Goal: Task Accomplishment & Management: Manage account settings

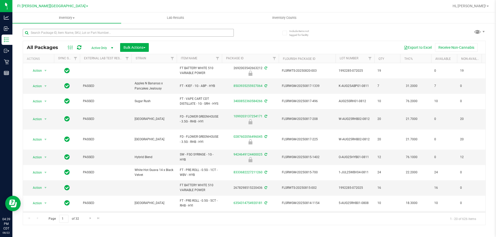
click at [68, 34] on input "text" at bounding box center [128, 33] width 211 height 8
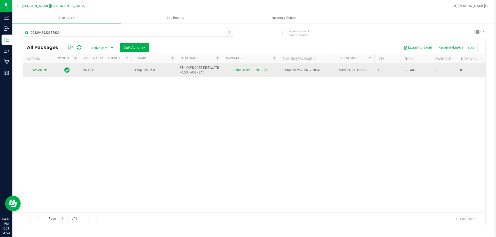
click at [35, 72] on span "Action" at bounding box center [35, 70] width 14 height 7
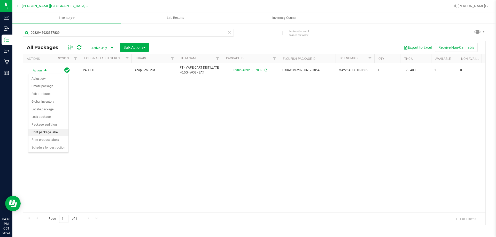
click at [53, 132] on li "Print package label" at bounding box center [48, 133] width 40 height 8
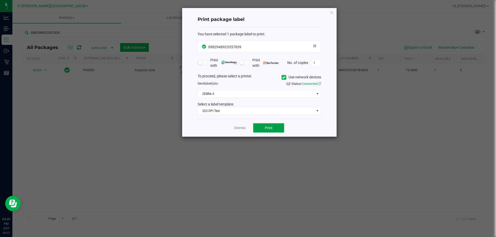
click at [278, 128] on button "Print" at bounding box center [268, 127] width 31 height 9
click at [234, 129] on link "Dismiss" at bounding box center [239, 128] width 11 height 4
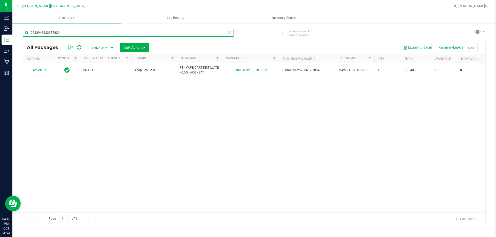
drag, startPoint x: 57, startPoint y: 33, endPoint x: 24, endPoint y: 39, distance: 33.5
click at [25, 39] on div "0982948923357839" at bounding box center [128, 35] width 211 height 12
type input "9"
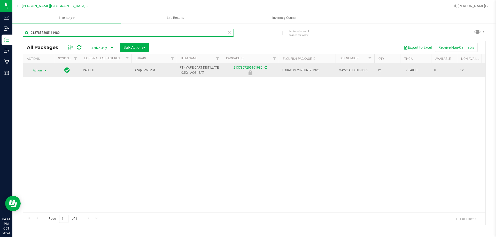
type input "2137857205161980"
click at [37, 71] on span "Action" at bounding box center [35, 70] width 14 height 7
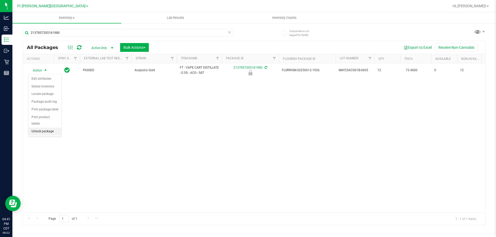
click at [53, 128] on li "Unlock package" at bounding box center [44, 132] width 33 height 8
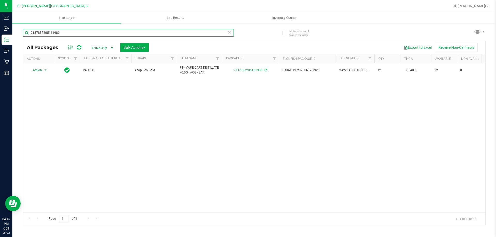
drag, startPoint x: 65, startPoint y: 32, endPoint x: 28, endPoint y: 32, distance: 36.7
click at [28, 32] on input "2137857205161980" at bounding box center [128, 33] width 211 height 8
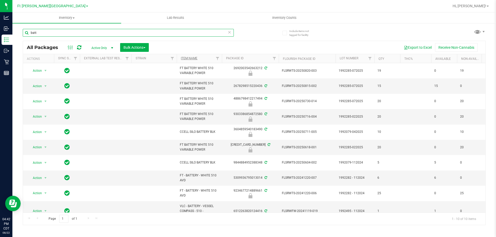
type input "batt"
click at [186, 58] on link "Item Name" at bounding box center [189, 59] width 17 height 4
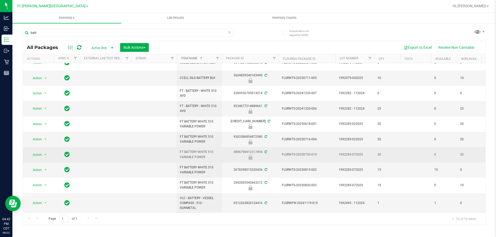
scroll to position [12, 0]
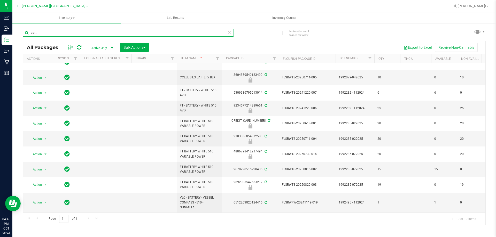
drag, startPoint x: 41, startPoint y: 31, endPoint x: 23, endPoint y: 33, distance: 17.8
click at [23, 33] on input "batt" at bounding box center [128, 33] width 211 height 8
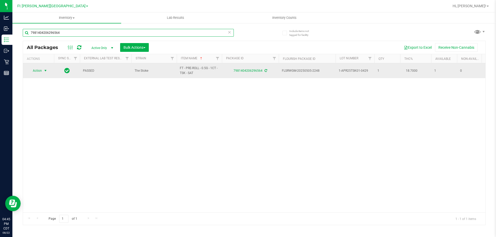
type input "7981404206296564"
click at [44, 72] on span "select" at bounding box center [45, 71] width 4 height 4
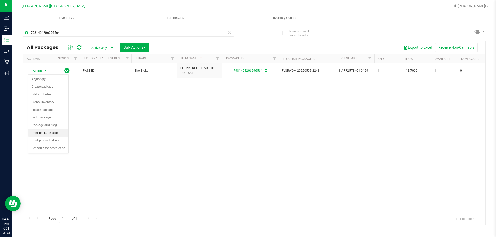
click at [52, 136] on li "Print package label" at bounding box center [48, 133] width 40 height 8
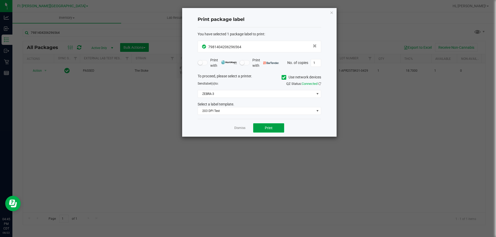
click at [267, 130] on span "Print" at bounding box center [269, 128] width 8 height 4
click at [234, 130] on link "Dismiss" at bounding box center [239, 128] width 11 height 4
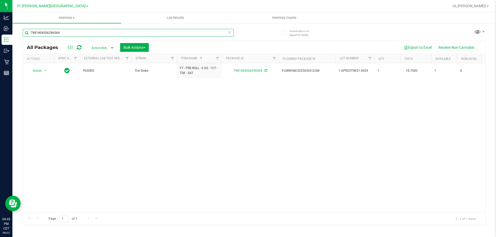
drag, startPoint x: 62, startPoint y: 33, endPoint x: 21, endPoint y: 35, distance: 40.8
click at [21, 35] on div "Include items not tagged for facility 7981404206296564 All Packages Active Only…" at bounding box center [253, 101] width 483 height 157
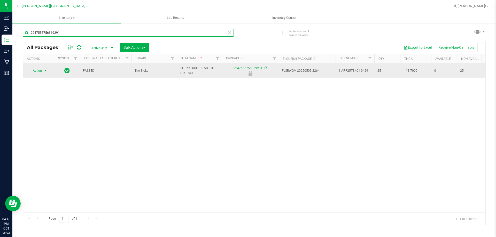
type input "2247555756869291"
click at [36, 69] on span "Action" at bounding box center [35, 70] width 14 height 7
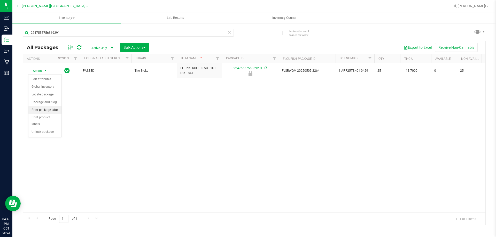
click at [48, 110] on li "Print package label" at bounding box center [44, 110] width 33 height 8
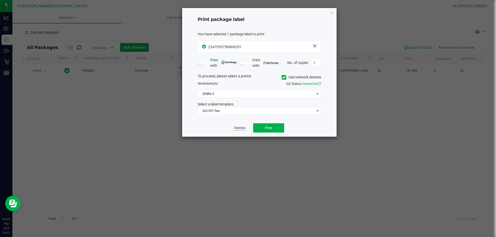
click at [242, 129] on link "Dismiss" at bounding box center [239, 128] width 11 height 4
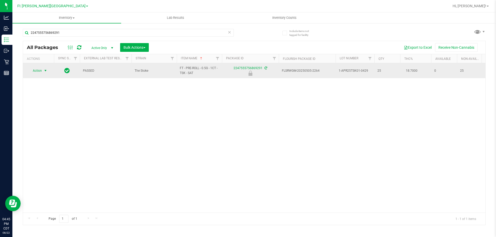
click at [34, 71] on span "Action" at bounding box center [35, 70] width 14 height 7
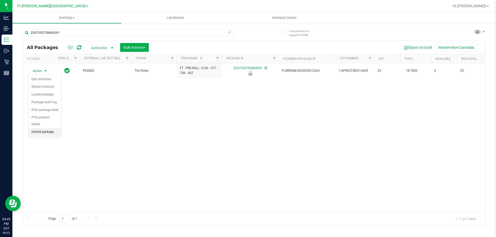
drag, startPoint x: 41, startPoint y: 124, endPoint x: 42, endPoint y: 122, distance: 3.0
click at [41, 128] on li "Unlock package" at bounding box center [44, 132] width 33 height 8
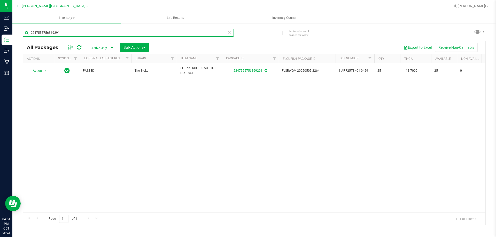
drag, startPoint x: 56, startPoint y: 36, endPoint x: 31, endPoint y: 36, distance: 25.0
click at [31, 36] on input "2247555756869291" at bounding box center [128, 33] width 211 height 8
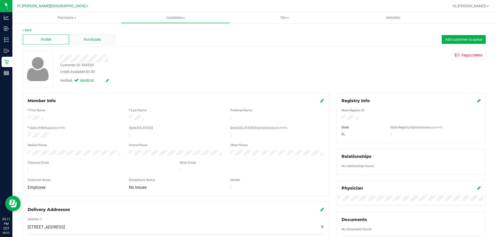
click at [97, 41] on span "Purchases" at bounding box center [92, 39] width 17 height 5
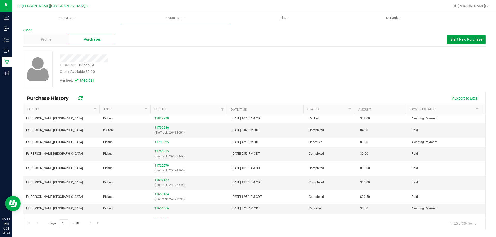
click at [457, 44] on button "Start New Purchase" at bounding box center [466, 39] width 39 height 9
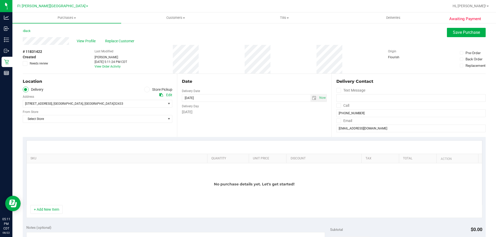
click at [148, 89] on span at bounding box center [147, 90] width 6 height 6
click at [0, 0] on input "Store Pickup" at bounding box center [0, 0] width 0 height 0
click at [83, 100] on span "Select Store" at bounding box center [97, 104] width 149 height 8
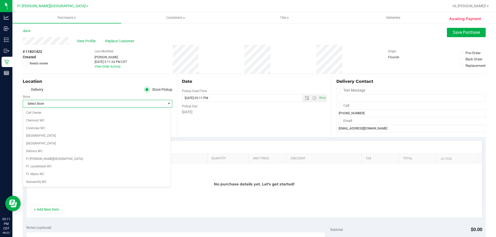
scroll to position [77, 0]
click at [45, 121] on li "Ft [PERSON_NAME][GEOGRAPHIC_DATA]" at bounding box center [97, 120] width 148 height 8
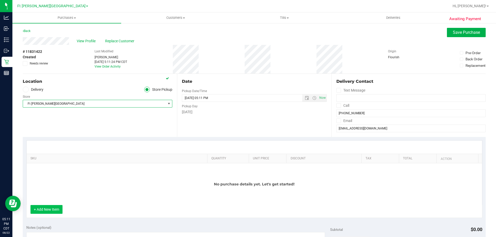
click at [42, 211] on button "+ Add New Item" at bounding box center [46, 209] width 32 height 9
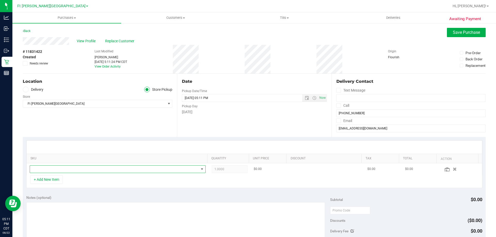
click at [41, 170] on span "NO DATA FOUND" at bounding box center [114, 169] width 169 height 7
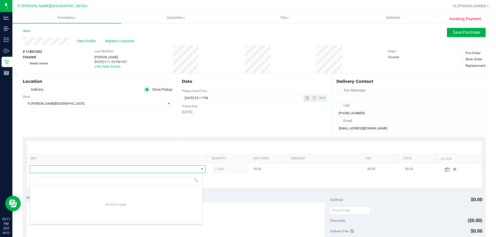
scroll to position [8, 171]
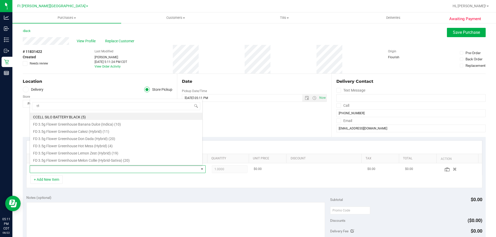
type input "t19"
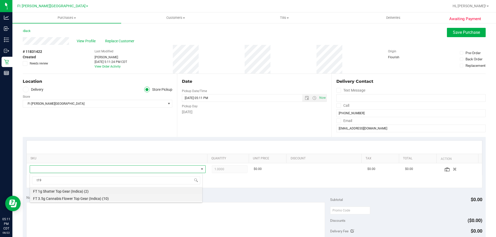
click at [98, 200] on li "FT 3.5g Cannabis Flower Top Gear (Indica) (10)" at bounding box center [116, 197] width 172 height 7
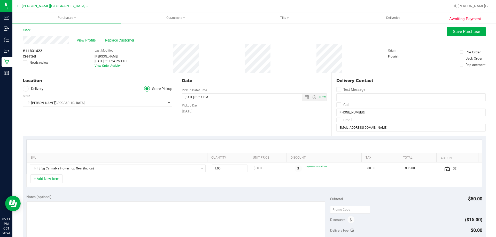
scroll to position [0, 0]
drag, startPoint x: 22, startPoint y: 52, endPoint x: 45, endPoint y: 52, distance: 23.0
click at [45, 52] on div "Awaiting Payment Back Save Purchase View Profile Replace Customer # 11831422 Cr…" at bounding box center [253, 219] width 483 height 392
copy div "# 11831422"
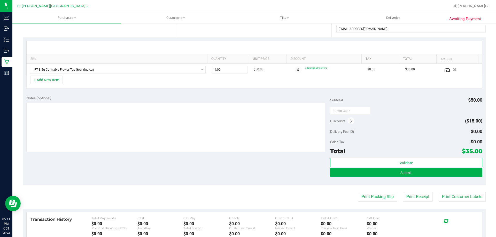
scroll to position [129, 0]
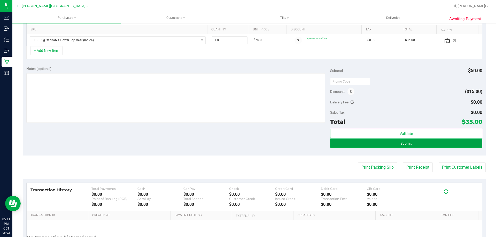
click at [404, 142] on span "Submit" at bounding box center [405, 143] width 11 height 4
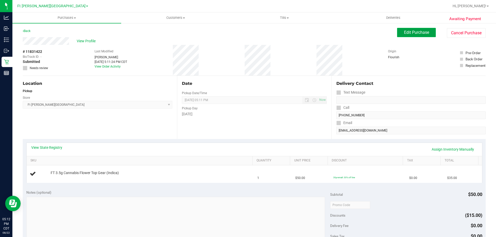
click at [417, 32] on span "Edit Purchase" at bounding box center [416, 32] width 25 height 5
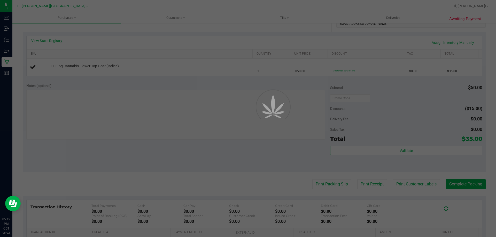
scroll to position [129, 0]
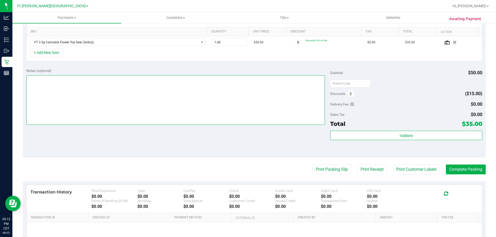
click at [35, 84] on textarea at bounding box center [175, 100] width 299 height 50
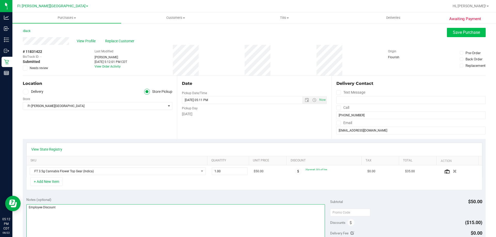
type textarea "Employee Discount"
click at [453, 33] on span "Save Purchase" at bounding box center [465, 32] width 27 height 5
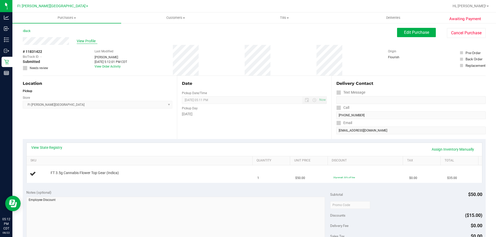
click at [92, 43] on span "View Profile" at bounding box center [87, 40] width 21 height 5
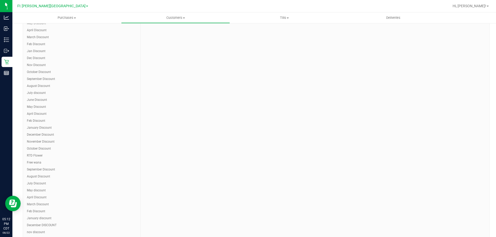
scroll to position [155, 0]
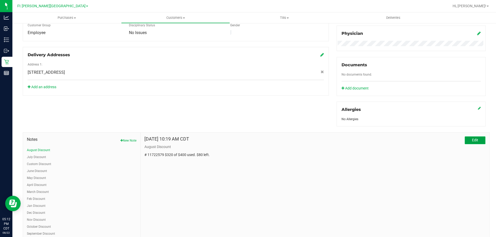
click at [475, 141] on button "Edit" at bounding box center [474, 141] width 21 height 8
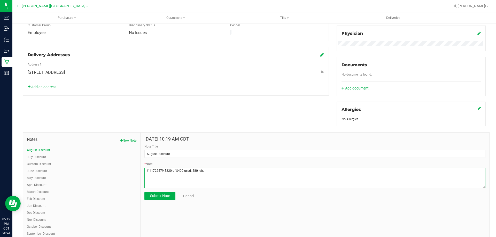
click at [202, 172] on textarea "* Note" at bounding box center [314, 178] width 341 height 21
paste textarea "# 11831422"
type textarea "# 11722579 $320 of $400 used. $80 left. # 11831422 $50 of $80 used. $30 left."
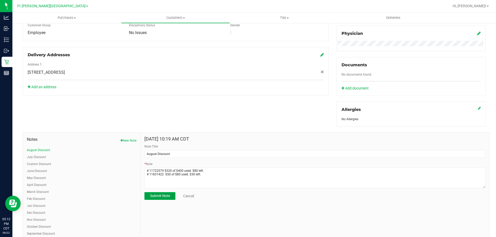
click at [160, 196] on span "Submit Note" at bounding box center [160, 196] width 20 height 4
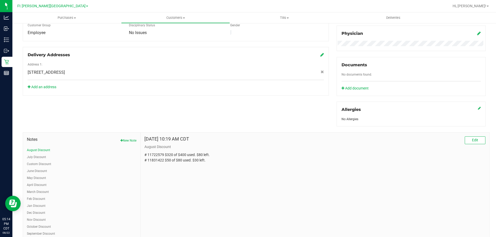
scroll to position [0, 0]
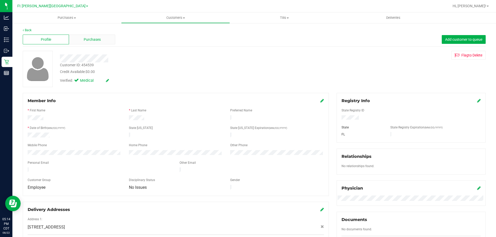
click at [91, 37] on span "Purchases" at bounding box center [92, 39] width 17 height 5
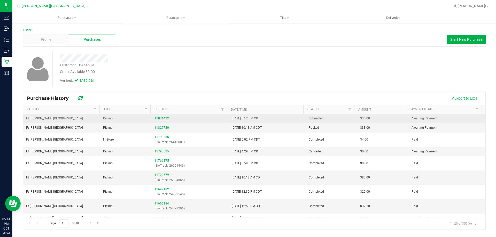
click at [163, 118] on link "11831422" at bounding box center [161, 119] width 14 height 4
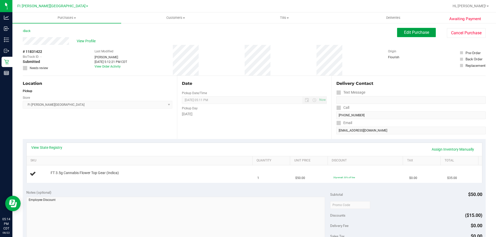
click at [407, 33] on span "Edit Purchase" at bounding box center [416, 32] width 25 height 5
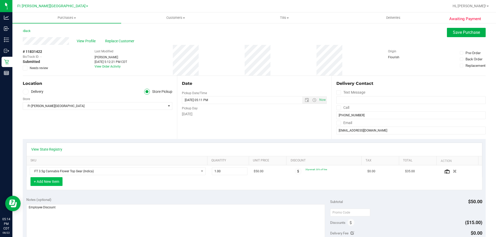
click at [54, 180] on button "+ Add New Item" at bounding box center [46, 181] width 32 height 9
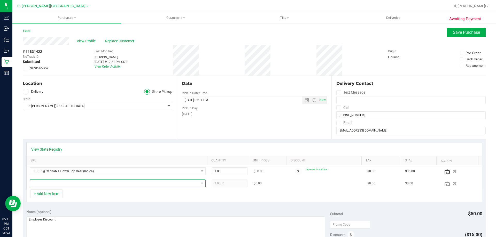
click at [49, 181] on span "NO DATA FOUND" at bounding box center [114, 183] width 169 height 7
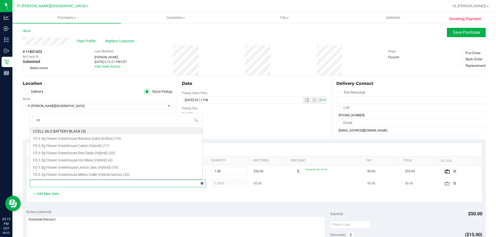
type input "lmz"
click at [95, 139] on li "FD 3.5g Flower Greenhouse Lemon Zest (Hybrid) (19)" at bounding box center [116, 138] width 172 height 7
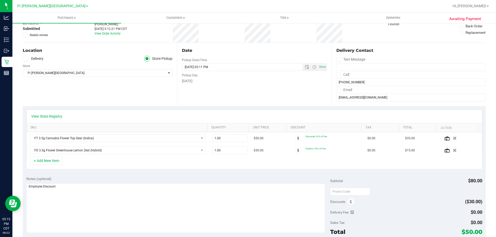
scroll to position [77, 0]
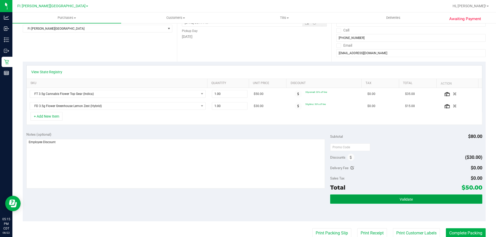
click at [381, 200] on button "Validate" at bounding box center [406, 199] width 152 height 9
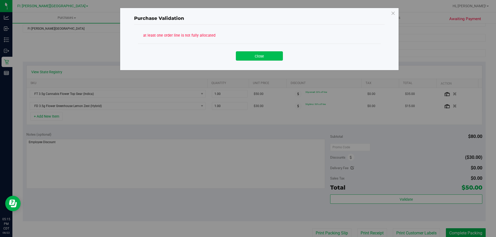
click at [274, 58] on button "Close" at bounding box center [259, 55] width 47 height 9
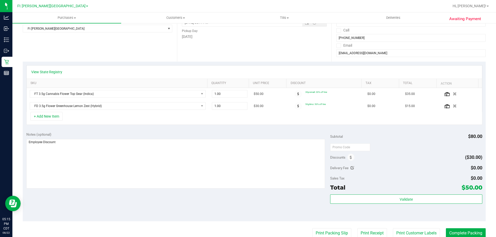
scroll to position [0, 0]
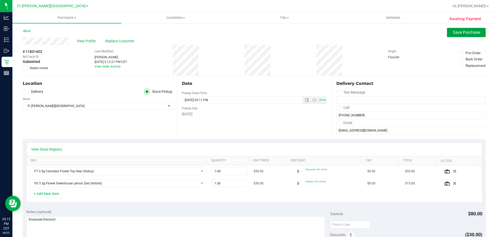
click at [454, 34] on span "Save Purchase" at bounding box center [465, 32] width 27 height 5
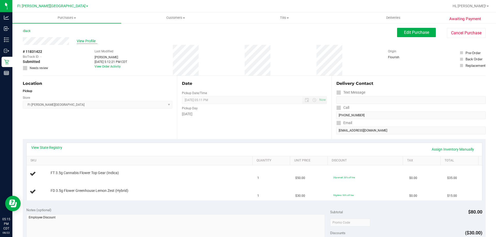
click at [94, 41] on span "View Profile" at bounding box center [87, 40] width 21 height 5
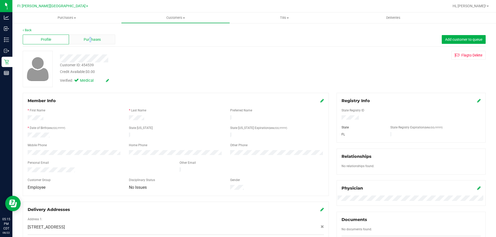
click at [90, 38] on span "Purchases" at bounding box center [92, 39] width 17 height 5
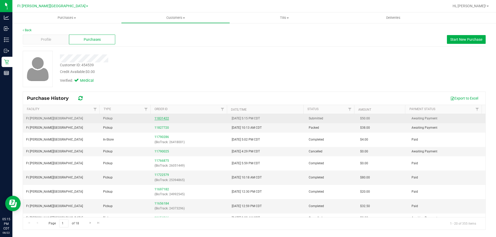
click at [159, 119] on link "11831422" at bounding box center [161, 119] width 14 height 4
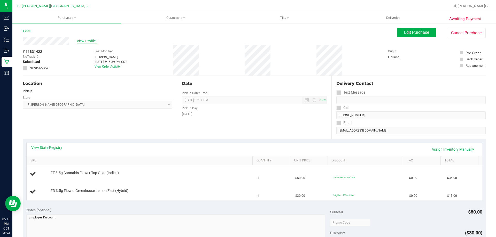
click at [89, 41] on span "View Profile" at bounding box center [87, 40] width 21 height 5
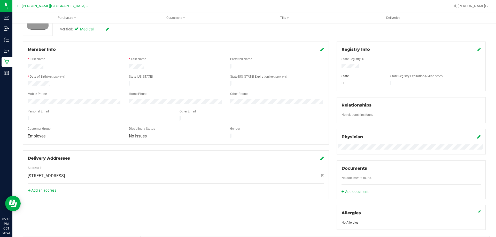
scroll to position [155, 0]
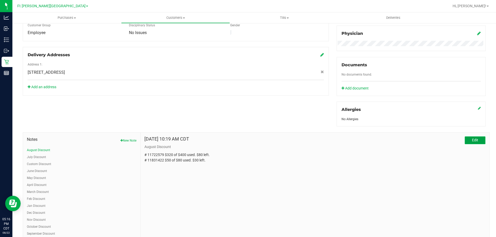
click at [476, 140] on button "Edit" at bounding box center [474, 141] width 21 height 8
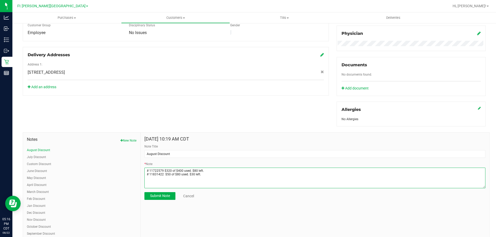
click at [166, 174] on textarea "* Note" at bounding box center [314, 178] width 341 height 21
click at [191, 174] on textarea "* Note" at bounding box center [314, 178] width 341 height 21
click at [203, 174] on textarea "* Note" at bounding box center [314, 178] width 341 height 21
type textarea "# 11722579 $320 of $400 used. $80 left. # 11831422 $80 of $80 used. $0 left."
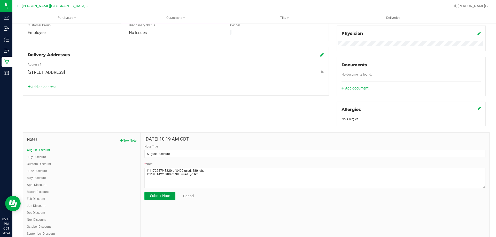
click at [165, 195] on span "Submit Note" at bounding box center [160, 196] width 20 height 4
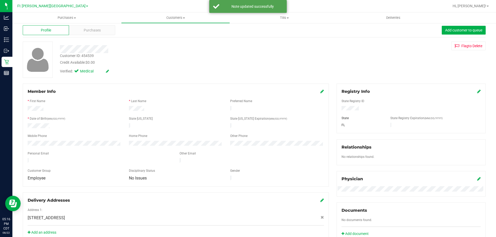
scroll to position [0, 0]
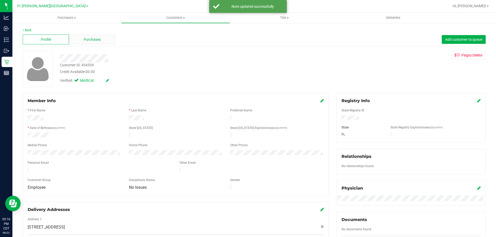
click at [88, 35] on div "Purchases" at bounding box center [92, 40] width 46 height 10
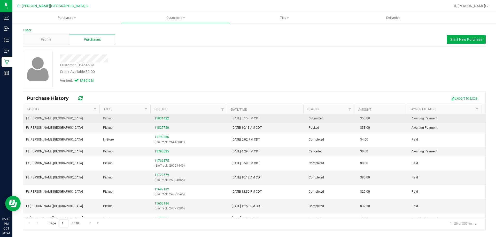
click at [164, 118] on link "11831422" at bounding box center [161, 119] width 14 height 4
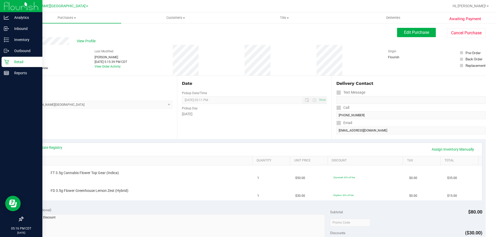
click at [16, 60] on p "Retail" at bounding box center [24, 62] width 31 height 6
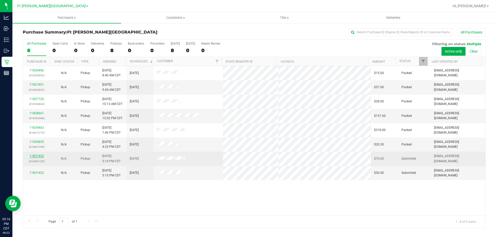
click at [38, 156] on link "11831452" at bounding box center [36, 156] width 14 height 4
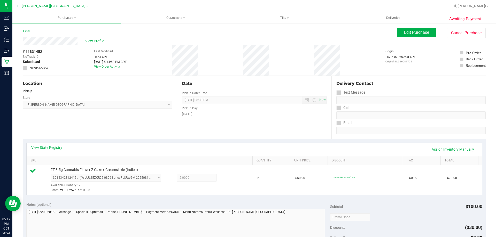
scroll to position [129, 0]
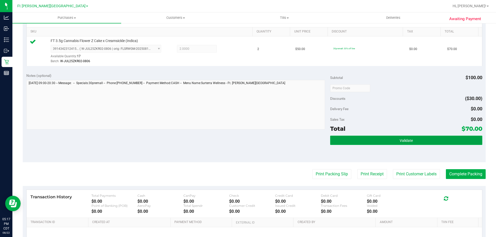
click at [395, 141] on button "Validate" at bounding box center [406, 140] width 152 height 9
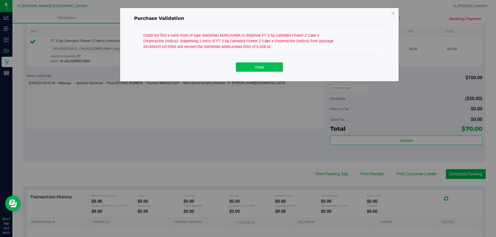
click at [275, 68] on button "Close" at bounding box center [259, 66] width 47 height 9
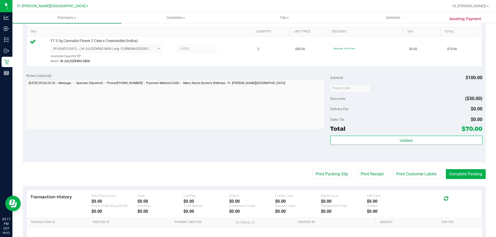
scroll to position [0, 0]
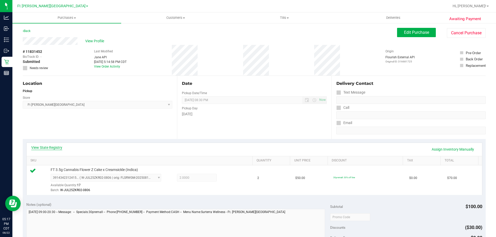
click at [51, 147] on link "View State Registry" at bounding box center [46, 147] width 31 height 5
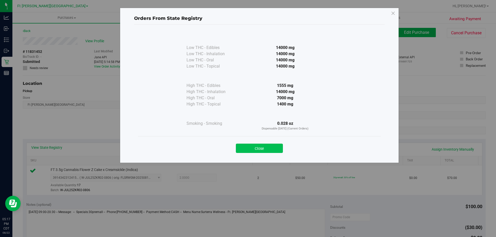
click at [268, 151] on button "Close" at bounding box center [259, 148] width 47 height 9
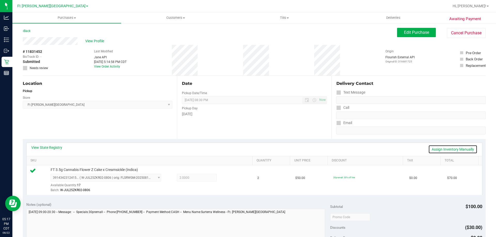
click at [452, 149] on link "Assign Inventory Manually" at bounding box center [452, 149] width 49 height 9
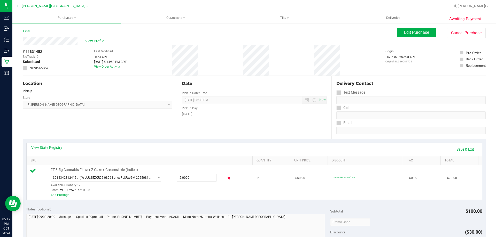
click at [226, 178] on icon at bounding box center [228, 179] width 5 height 6
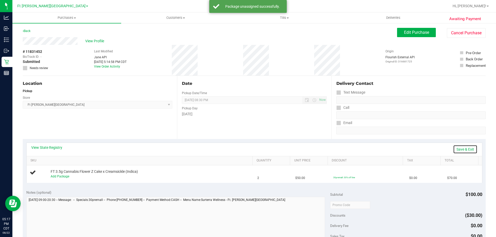
click at [463, 150] on link "Save & Exit" at bounding box center [465, 149] width 24 height 9
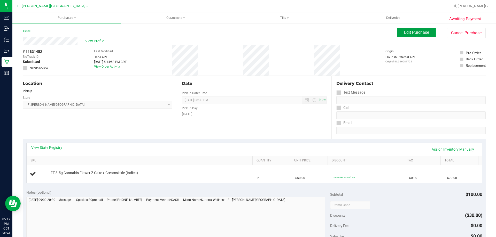
click at [406, 33] on span "Edit Purchase" at bounding box center [416, 32] width 25 height 5
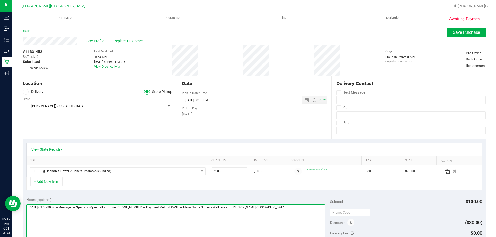
click at [266, 208] on textarea at bounding box center [175, 229] width 299 height 50
type textarea "Friday 08/22/2025 09:00-20:30 -- Message: -- Specials:30premall -- Phone:850974…"
click at [467, 33] on span "Save Purchase" at bounding box center [465, 32] width 27 height 5
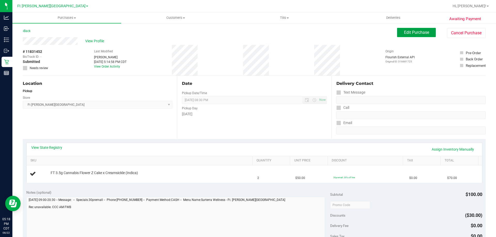
click at [404, 30] on span "Edit Purchase" at bounding box center [416, 32] width 25 height 5
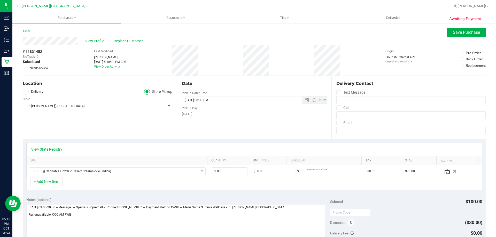
click at [28, 69] on label "Needs review" at bounding box center [36, 68] width 26 height 5
click at [0, 0] on input "Needs review" at bounding box center [0, 0] width 0 height 0
click at [462, 32] on span "Save Purchase" at bounding box center [465, 32] width 27 height 5
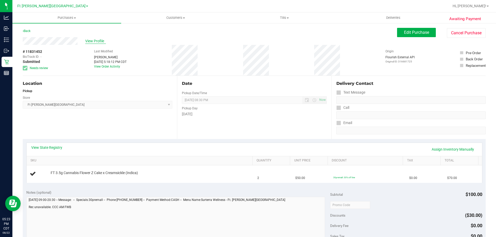
click at [92, 40] on span "View Profile" at bounding box center [95, 40] width 21 height 5
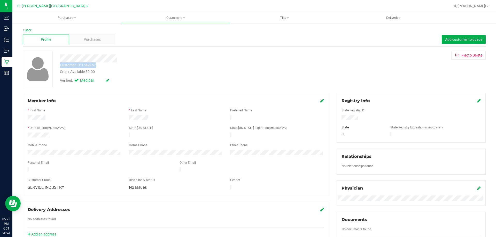
drag, startPoint x: 59, startPoint y: 66, endPoint x: 98, endPoint y: 66, distance: 39.5
click at [98, 66] on div "Customer ID: 1542157 Credit Available: $0.00" at bounding box center [173, 68] width 235 height 12
copy div "Customer ID: 1542157"
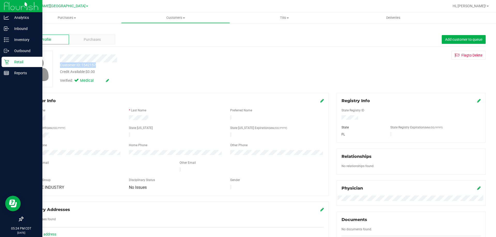
click at [15, 59] on p "Retail" at bounding box center [24, 62] width 31 height 6
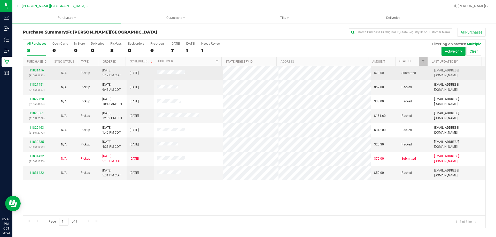
click at [37, 71] on link "11831476" at bounding box center [36, 71] width 14 height 4
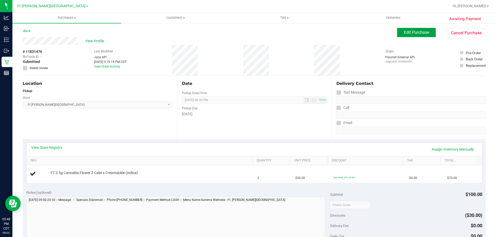
click at [404, 32] on span "Edit Purchase" at bounding box center [416, 32] width 25 height 5
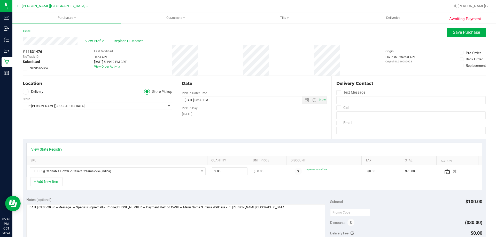
click at [25, 68] on icon at bounding box center [24, 68] width 3 height 0
click at [0, 0] on input "Needs review" at bounding box center [0, 0] width 0 height 0
click at [272, 207] on textarea at bounding box center [175, 229] width 299 height 50
type textarea "Saturday 08/23/2025 09:00-20:30 -- Message: -- Specials:30premall -- Phone:8509…"
click at [455, 33] on span "Save Purchase" at bounding box center [465, 32] width 27 height 5
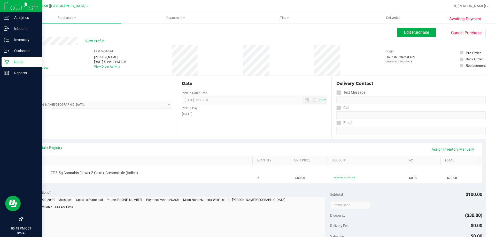
click at [16, 63] on p "Retail" at bounding box center [24, 62] width 31 height 6
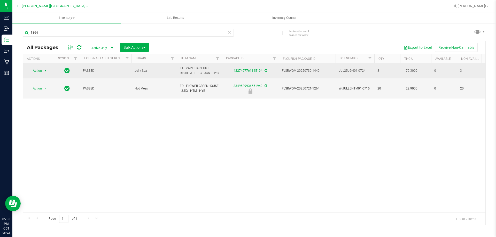
click at [36, 73] on span "Action" at bounding box center [35, 70] width 14 height 7
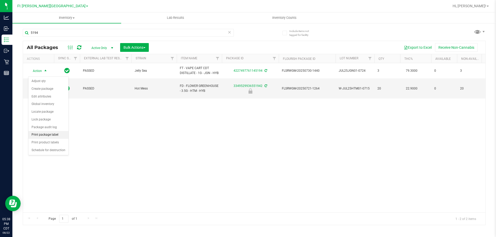
click at [54, 138] on li "Print package label" at bounding box center [48, 135] width 40 height 8
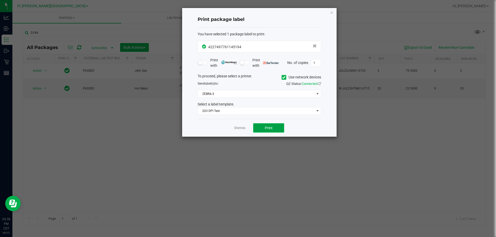
click at [275, 130] on button "Print" at bounding box center [268, 127] width 31 height 9
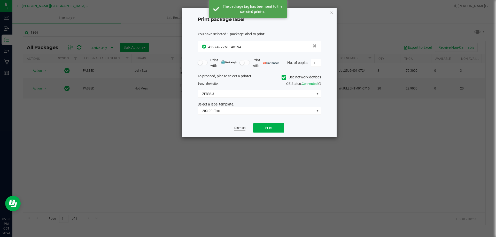
click at [241, 126] on link "Dismiss" at bounding box center [239, 128] width 11 height 4
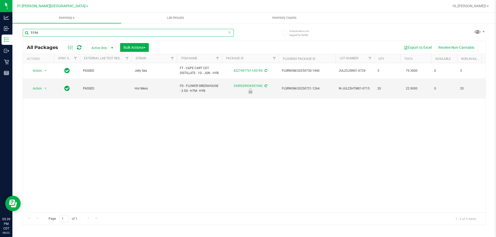
click at [48, 33] on input "5194" at bounding box center [128, 33] width 211 height 8
type input "5"
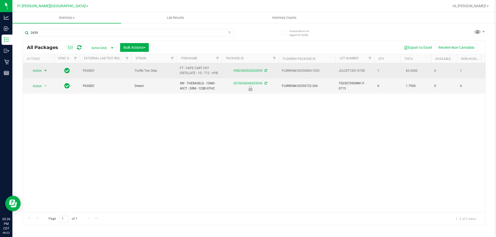
click at [37, 70] on span "Action" at bounding box center [35, 70] width 14 height 7
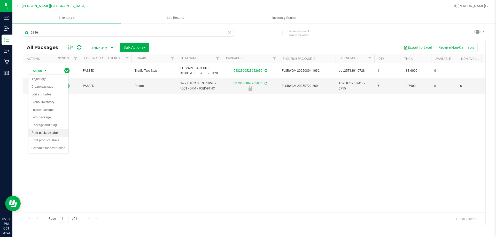
click at [50, 133] on li "Print package label" at bounding box center [48, 133] width 40 height 8
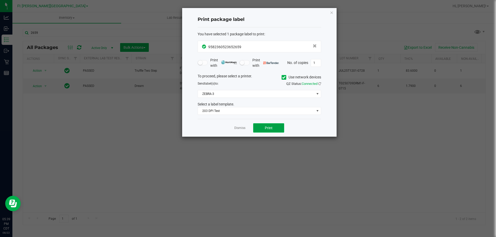
click at [277, 131] on button "Print" at bounding box center [268, 127] width 31 height 9
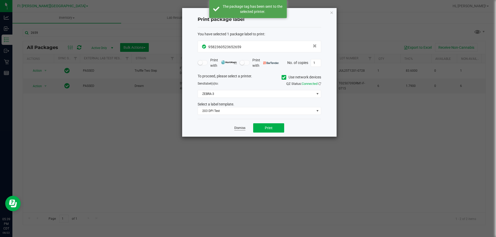
click at [240, 128] on link "Dismiss" at bounding box center [239, 128] width 11 height 4
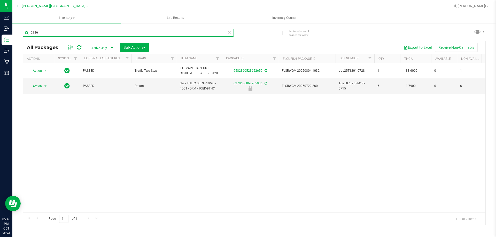
click at [51, 29] on input "2659" at bounding box center [128, 33] width 211 height 8
type input "2"
type input "7"
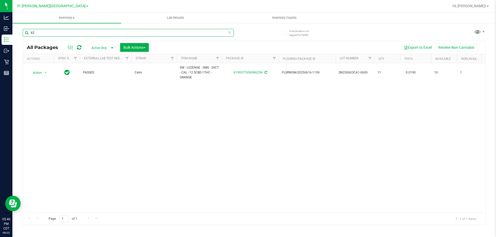
type input "6"
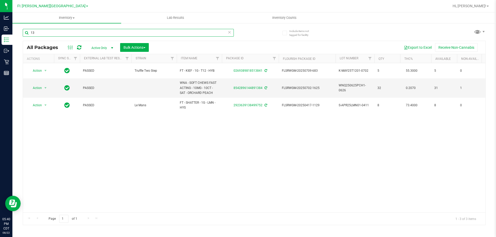
type input "1"
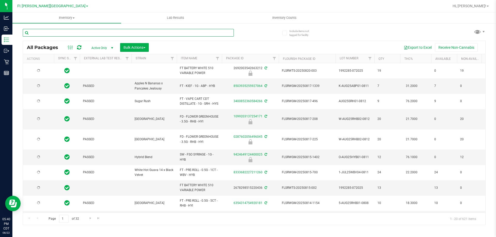
type input "4"
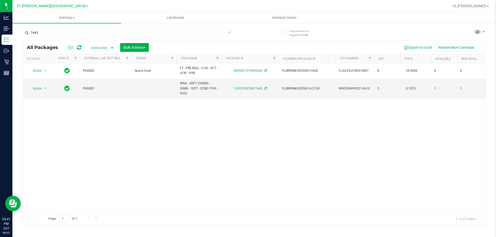
drag, startPoint x: 50, startPoint y: 29, endPoint x: 221, endPoint y: 169, distance: 220.9
click at [223, 170] on div "Action Action Adjust qty Create package Edit attributes Global inventory Locate…" at bounding box center [254, 137] width 462 height 149
click at [35, 90] on span "Action" at bounding box center [35, 88] width 14 height 7
click at [56, 153] on li "Print package label" at bounding box center [48, 151] width 40 height 8
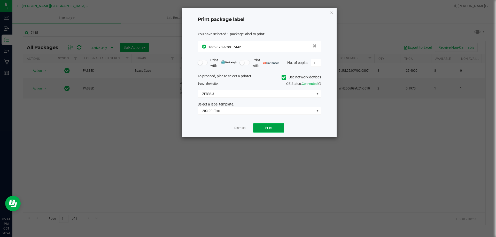
click at [273, 129] on button "Print" at bounding box center [268, 127] width 31 height 9
click at [240, 128] on link "Dismiss" at bounding box center [239, 128] width 11 height 4
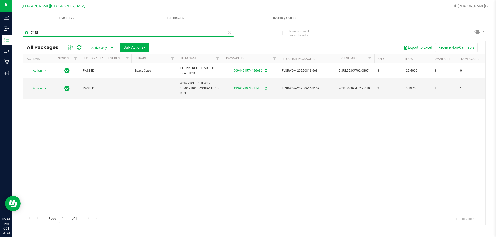
click at [56, 34] on input "7445" at bounding box center [128, 33] width 211 height 8
type input "7"
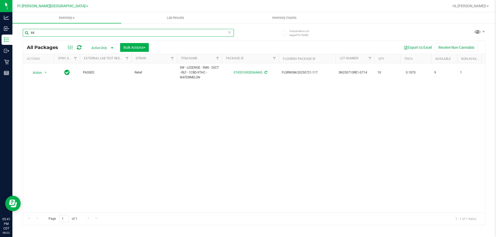
type input "4"
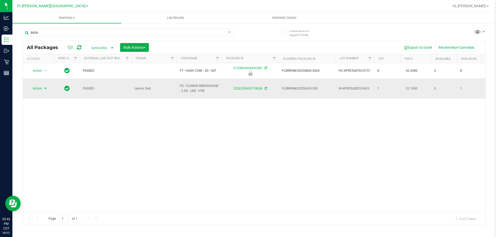
click at [44, 87] on span "select" at bounding box center [45, 88] width 4 height 4
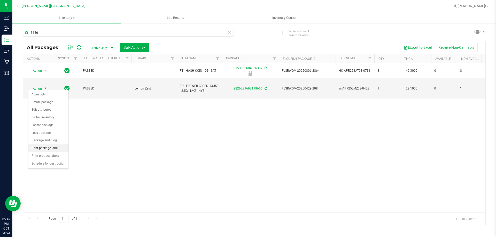
click at [45, 148] on li "Print package label" at bounding box center [48, 149] width 40 height 8
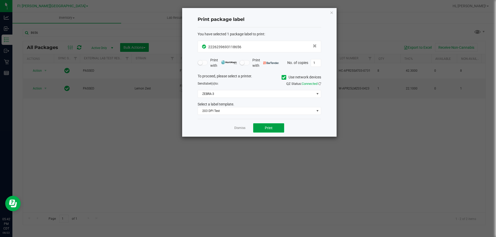
click at [265, 128] on span "Print" at bounding box center [269, 128] width 8 height 4
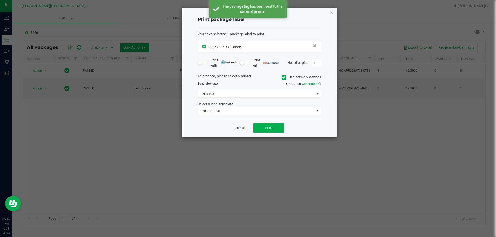
click at [241, 130] on link "Dismiss" at bounding box center [239, 128] width 11 height 4
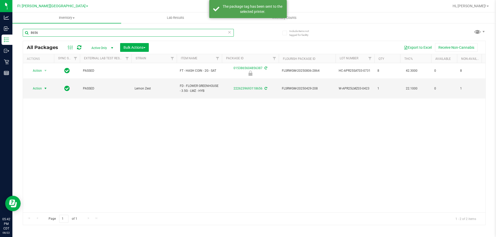
click at [55, 34] on input "8656" at bounding box center [128, 33] width 211 height 8
type input "8"
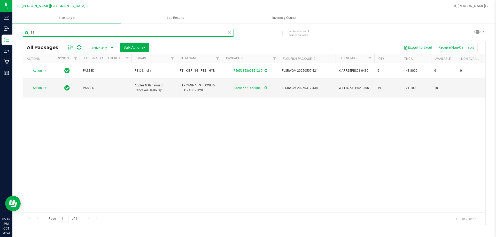
type input "5"
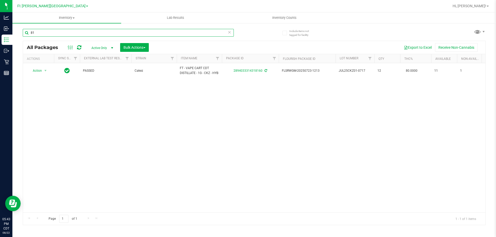
type input "8"
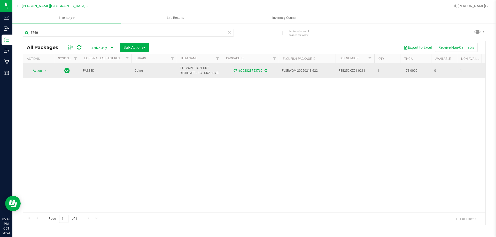
click at [37, 74] on span "Action" at bounding box center [35, 70] width 14 height 7
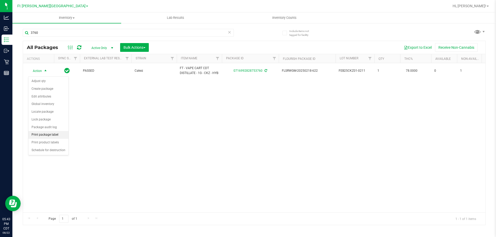
click at [50, 136] on li "Print package label" at bounding box center [48, 135] width 40 height 8
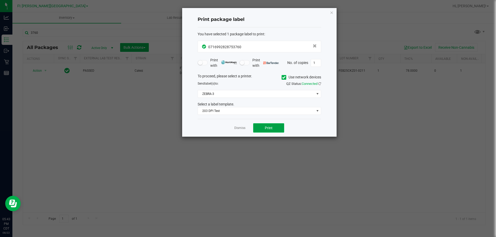
click at [269, 128] on span "Print" at bounding box center [269, 128] width 8 height 4
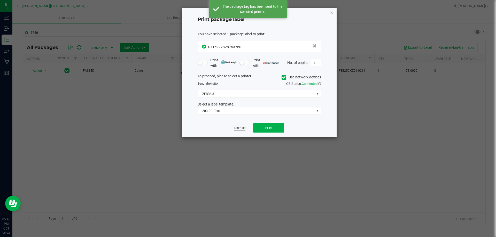
click at [240, 127] on link "Dismiss" at bounding box center [239, 128] width 11 height 4
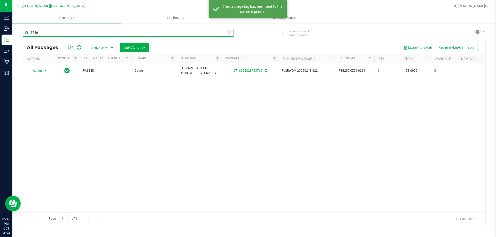
click at [56, 34] on input "3760" at bounding box center [128, 33] width 211 height 8
type input "3"
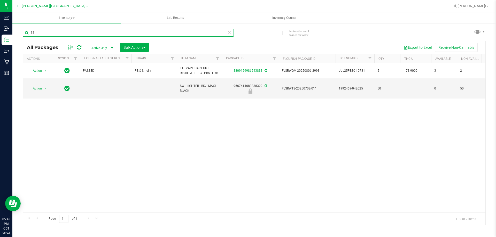
type input "3"
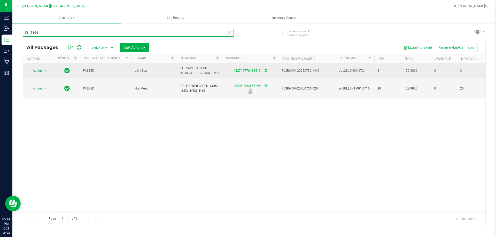
type input "5194"
click at [36, 73] on span "Action" at bounding box center [35, 70] width 14 height 7
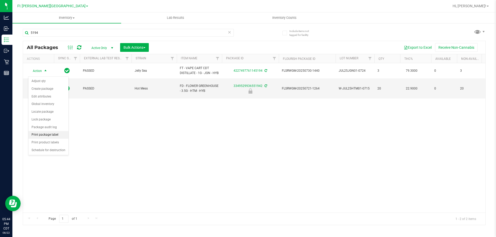
click at [43, 136] on li "Print package label" at bounding box center [48, 135] width 40 height 8
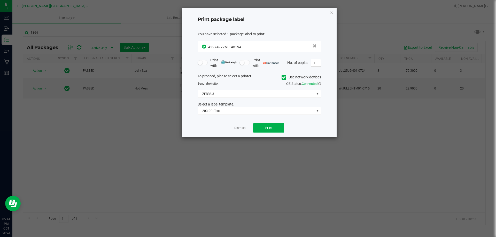
click at [314, 62] on input "1" at bounding box center [316, 62] width 10 height 7
type input "2"
click at [266, 130] on span "Print" at bounding box center [269, 128] width 8 height 4
click at [235, 130] on link "Dismiss" at bounding box center [239, 128] width 11 height 4
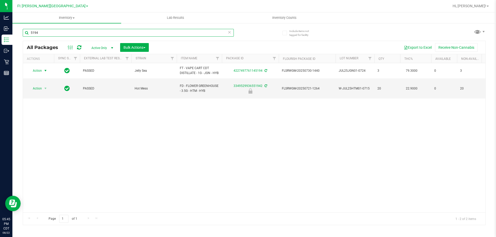
click at [55, 34] on input "5194" at bounding box center [128, 33] width 211 height 8
type input "5"
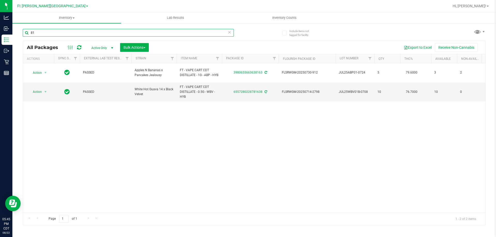
type input "8"
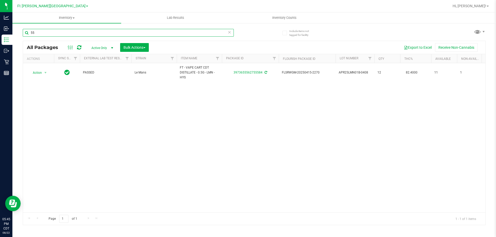
type input "5"
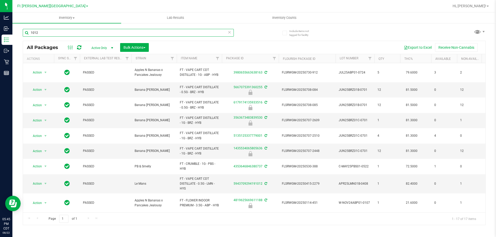
scroll to position [130, 0]
click at [43, 182] on span "select" at bounding box center [45, 184] width 4 height 4
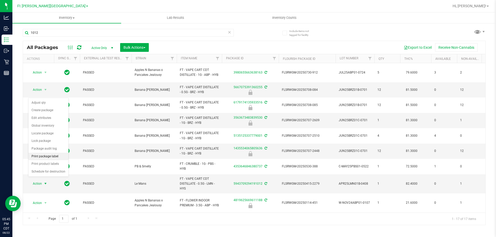
click at [46, 157] on li "Print package label" at bounding box center [48, 157] width 40 height 8
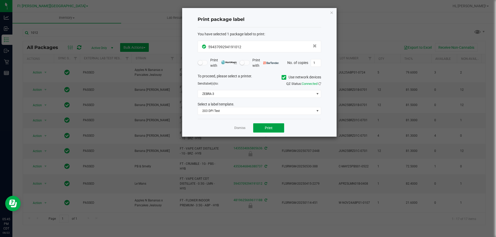
click at [273, 130] on button "Print" at bounding box center [268, 127] width 31 height 9
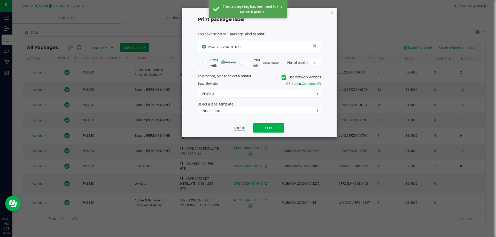
click at [237, 129] on link "Dismiss" at bounding box center [239, 128] width 11 height 4
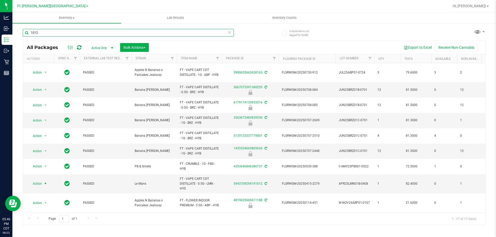
click at [49, 34] on input "1012" at bounding box center [128, 33] width 211 height 8
type input "1"
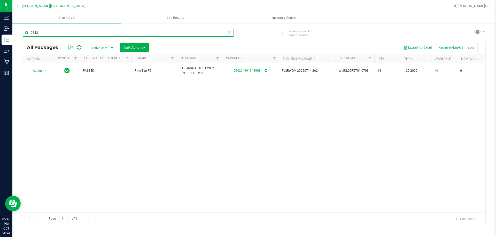
type input "0543"
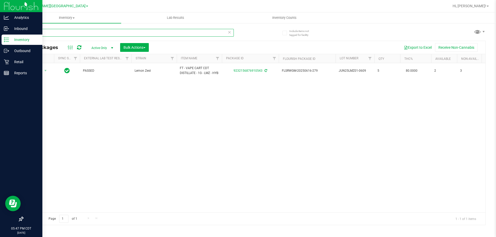
drag, startPoint x: 44, startPoint y: 34, endPoint x: 33, endPoint y: 39, distance: 12.6
click at [11, 27] on div "Analytics Inbound Inventory Outbound Retail Reports 05:47 PM CDT [DATE] 08/22 F…" at bounding box center [248, 118] width 496 height 237
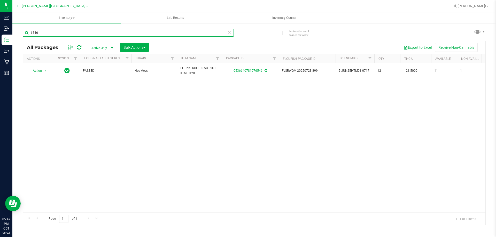
type input "6546"
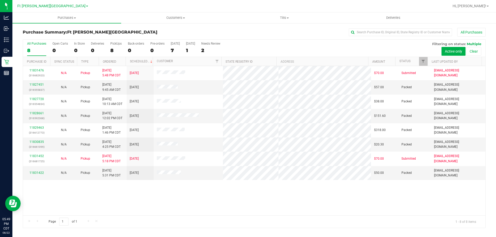
click at [375, 203] on div "11831476 (316682923) N/A Pickup 8/22/2025 5:48 PM CDT 8/23/2025 $70.00 Submitte…" at bounding box center [254, 140] width 462 height 149
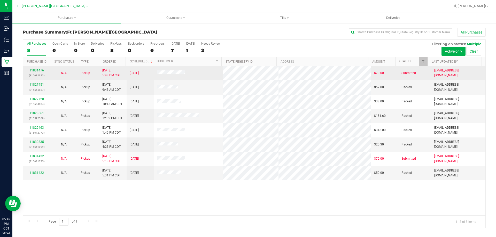
click at [38, 71] on link "11831476" at bounding box center [36, 71] width 14 height 4
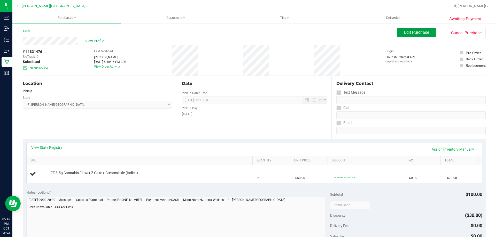
click at [404, 32] on span "Edit Purchase" at bounding box center [416, 32] width 25 height 5
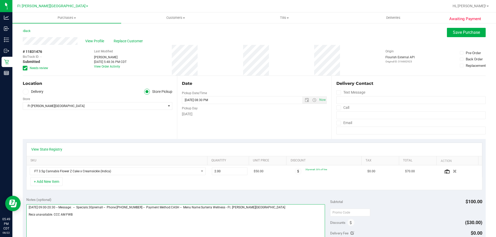
click at [59, 215] on textarea at bounding box center [175, 229] width 299 height 50
type textarea "Saturday 08/23/2025 09:00-20:30 -- Message: -- Specials:30premall -- Phone:8509…"
click at [464, 31] on span "Save Purchase" at bounding box center [465, 32] width 27 height 5
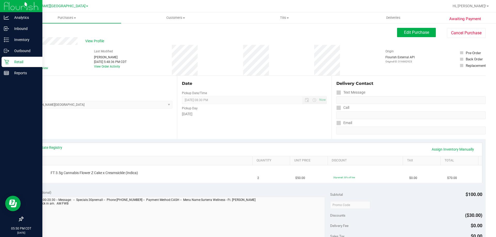
click at [15, 61] on p "Retail" at bounding box center [24, 62] width 31 height 6
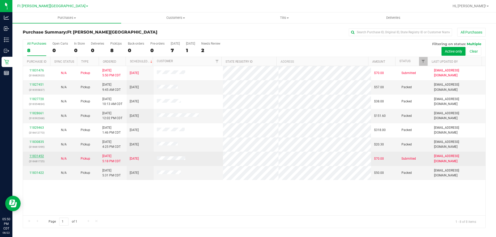
click at [40, 156] on link "11831452" at bounding box center [36, 156] width 14 height 4
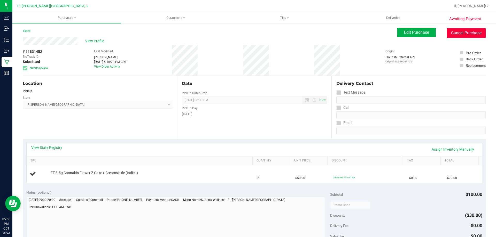
click at [461, 32] on button "Cancel Purchase" at bounding box center [466, 33] width 39 height 10
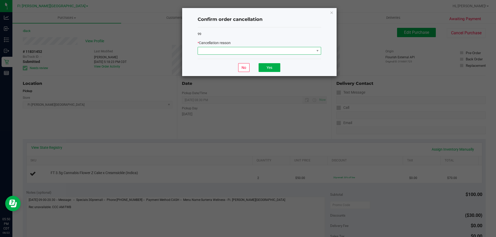
click at [212, 49] on span at bounding box center [256, 50] width 116 height 7
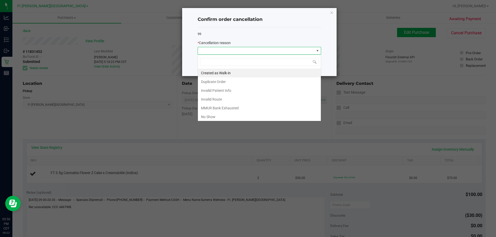
scroll to position [8, 123]
drag, startPoint x: 211, startPoint y: 107, endPoint x: 218, endPoint y: 106, distance: 7.3
click at [211, 107] on li "MMUR Bank Exhausted" at bounding box center [259, 108] width 123 height 9
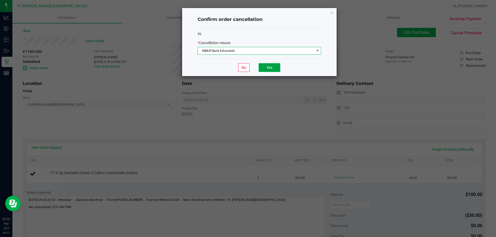
click at [273, 66] on button "Yes" at bounding box center [269, 67] width 22 height 9
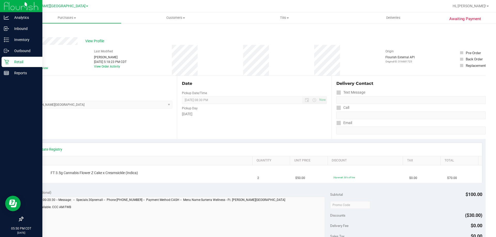
click at [21, 61] on p "Retail" at bounding box center [24, 62] width 31 height 6
